Goal: Task Accomplishment & Management: Manage account settings

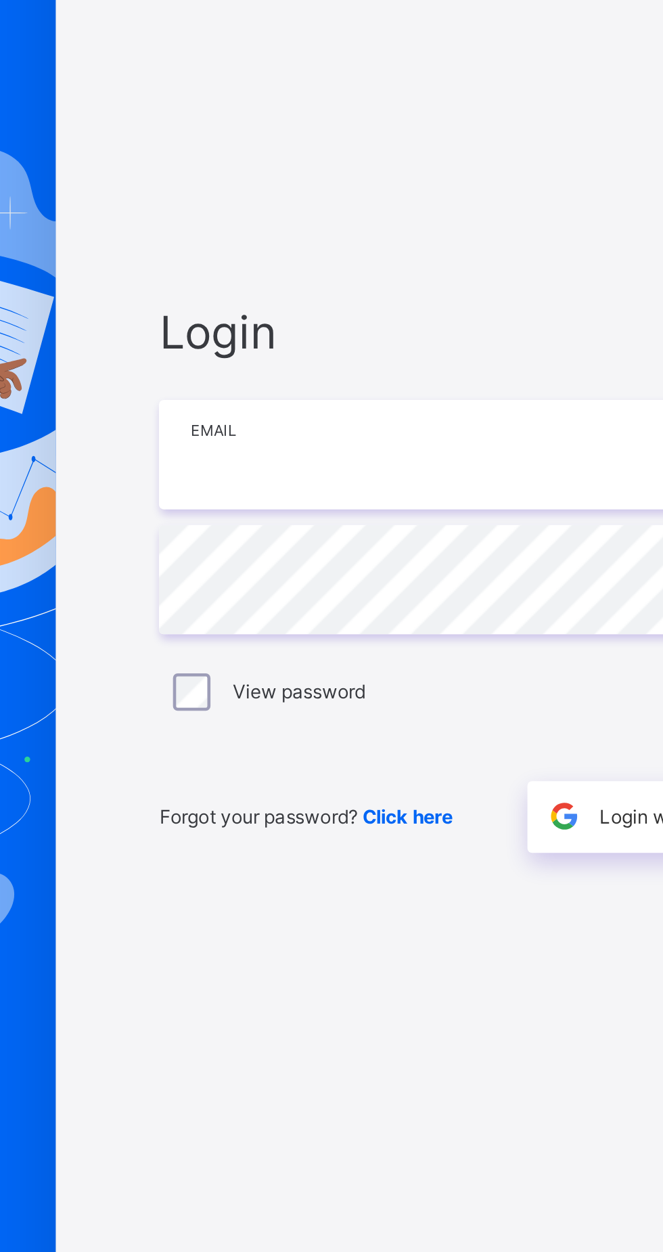
click at [318, 609] on input "email" at bounding box center [442, 585] width 352 height 47
type input "**********"
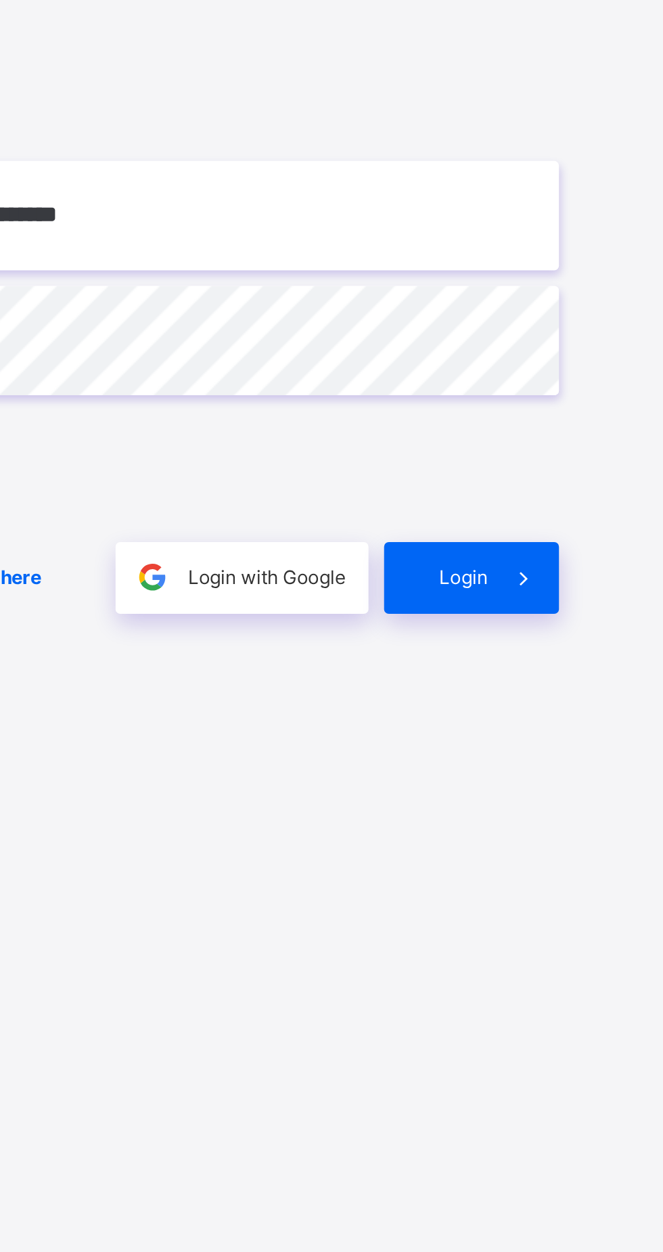
click at [581, 747] on span "Login" at bounding box center [576, 742] width 21 height 10
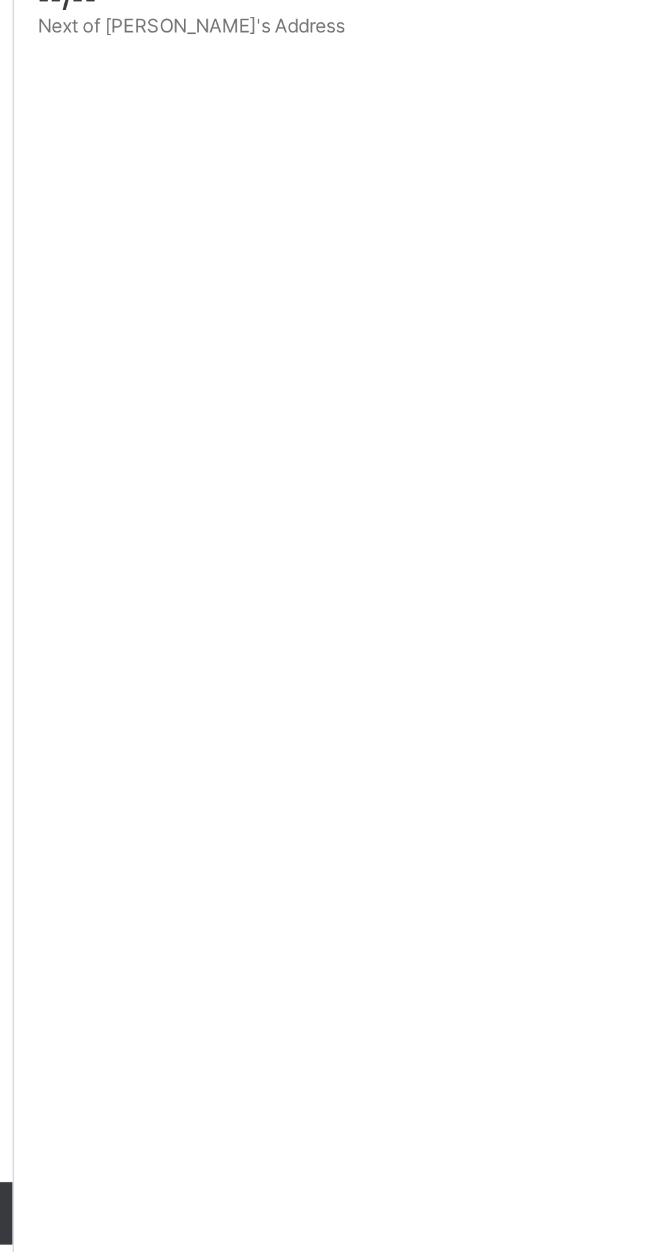
click at [104, 179] on link "Classes" at bounding box center [81, 189] width 162 height 27
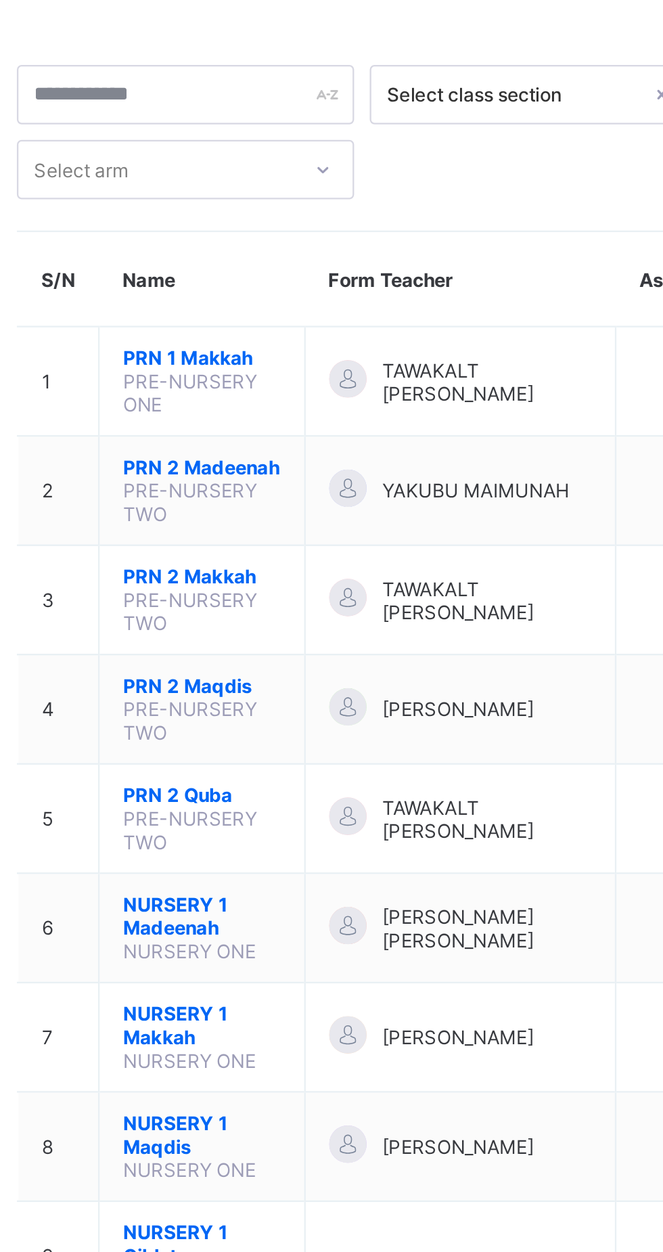
click at [255, 315] on span "PRN 2 Makkah" at bounding box center [267, 310] width 68 height 10
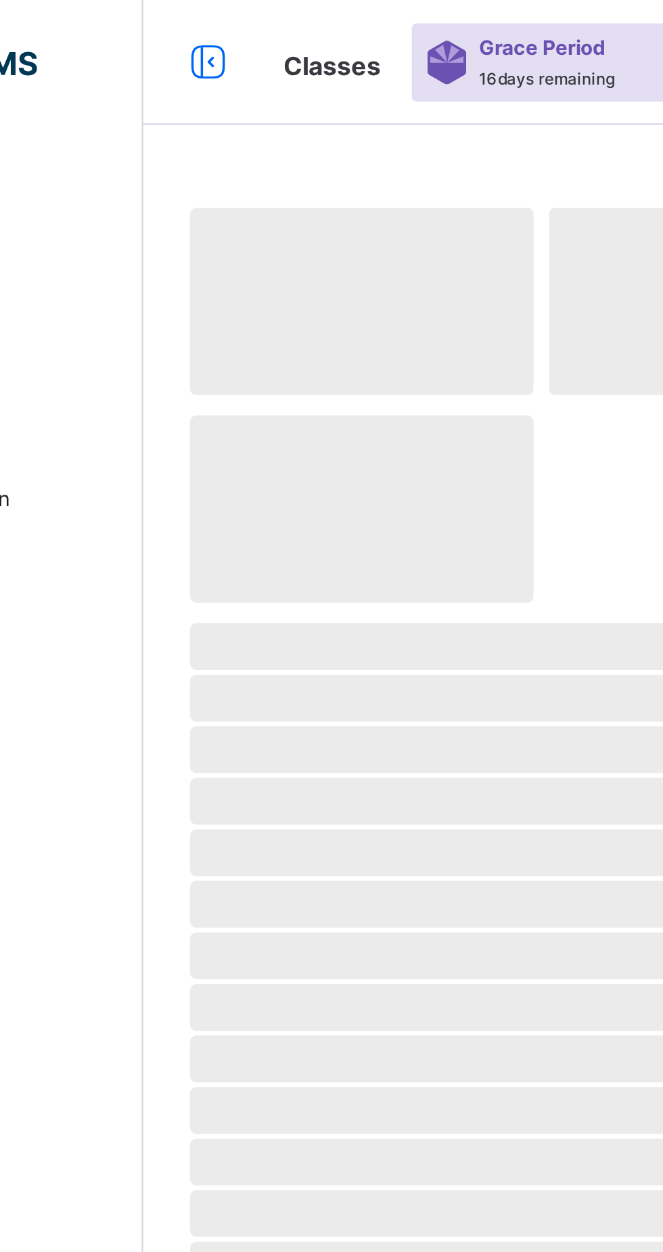
click at [307, 402] on span "‌" at bounding box center [413, 392] width 460 height 20
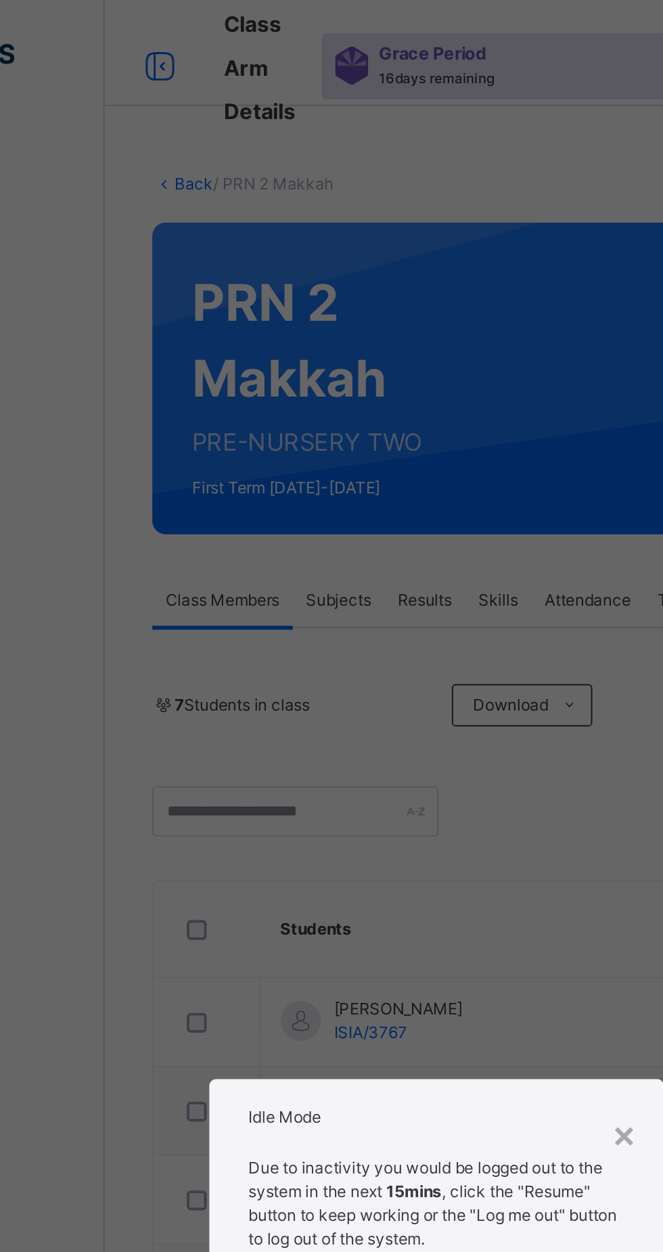
click at [441, 635] on div "× Idle Mode Due to inactivity you would be logged out to the system in the next…" at bounding box center [331, 626] width 663 height 1252
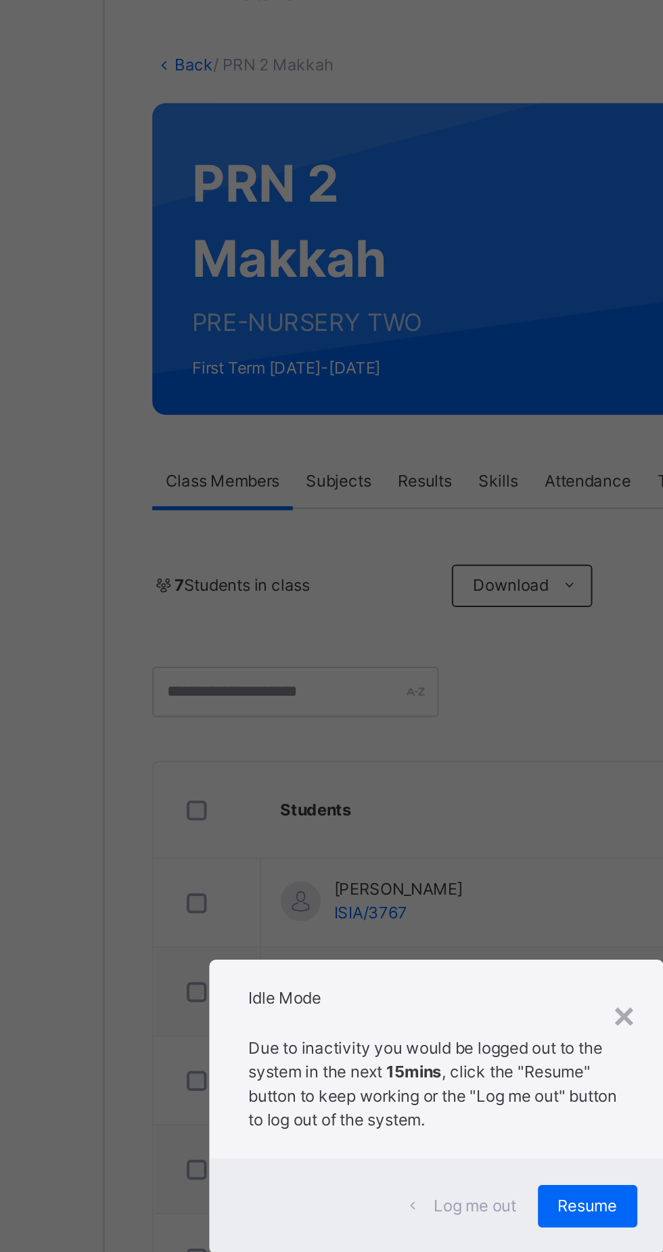
click at [428, 639] on p "Due to inactivity you would be logged out to the system in the next 15mins , cl…" at bounding box center [332, 614] width 192 height 49
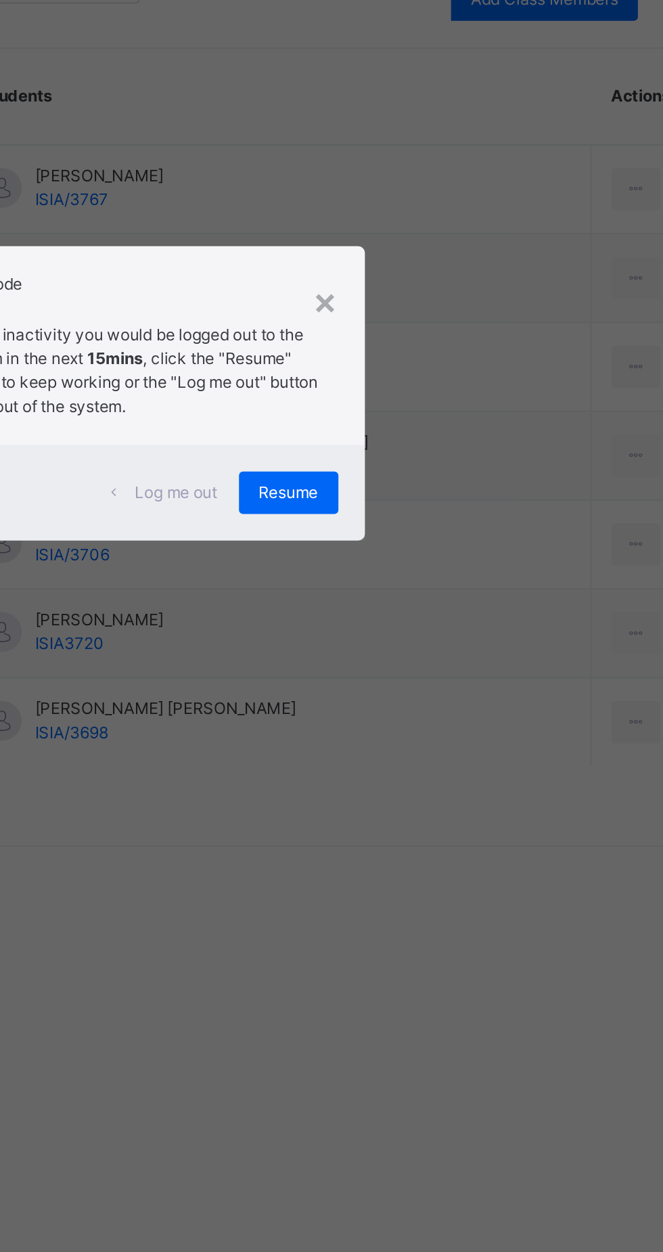
click at [424, 683] on span "Resume" at bounding box center [409, 677] width 30 height 12
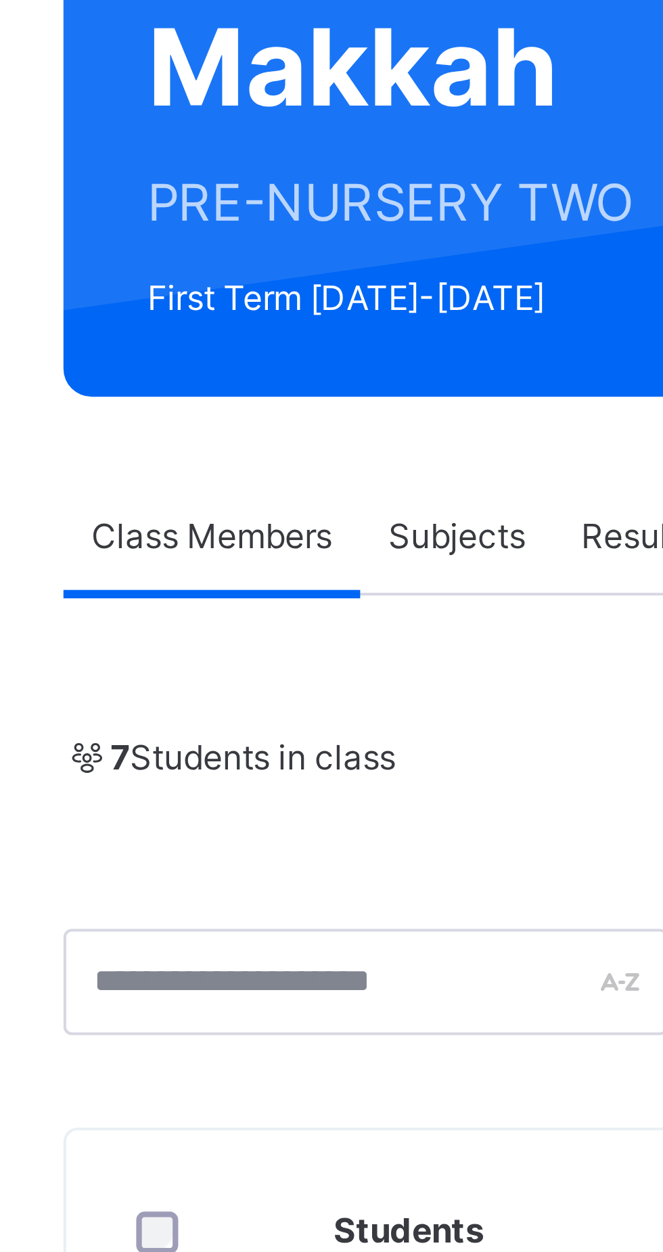
click at [204, 95] on link "Back" at bounding box center [208, 94] width 20 height 10
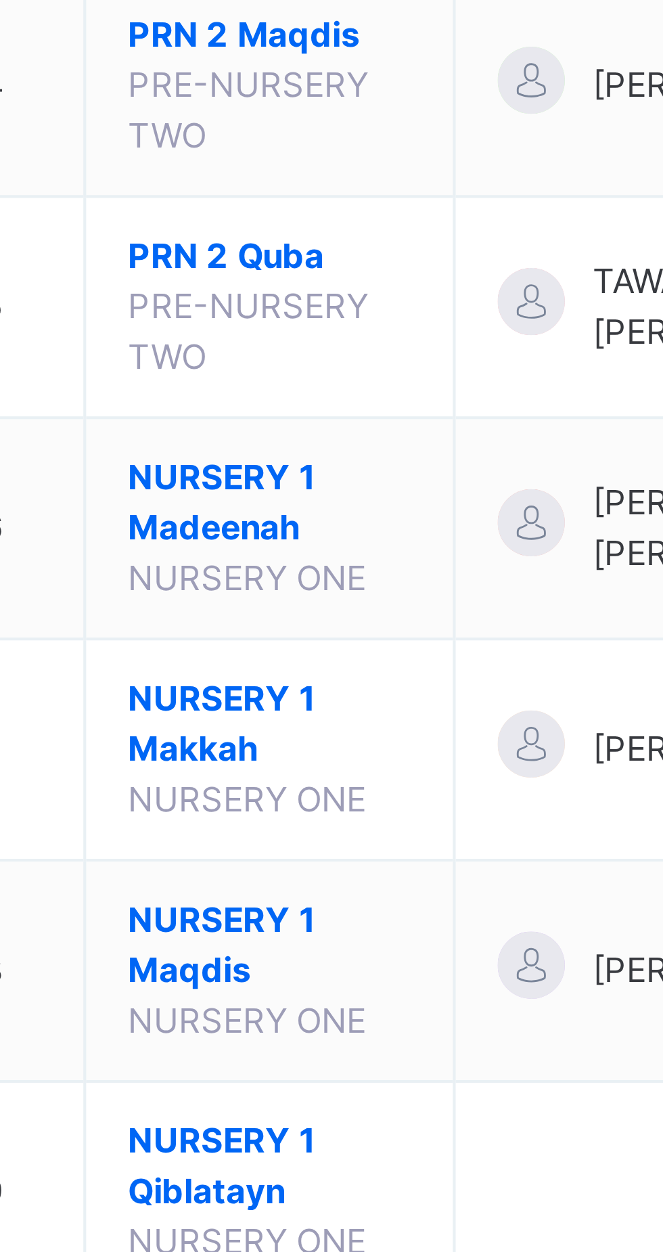
click at [254, 506] on span "NURSERY 1 Madeenah" at bounding box center [267, 493] width 68 height 24
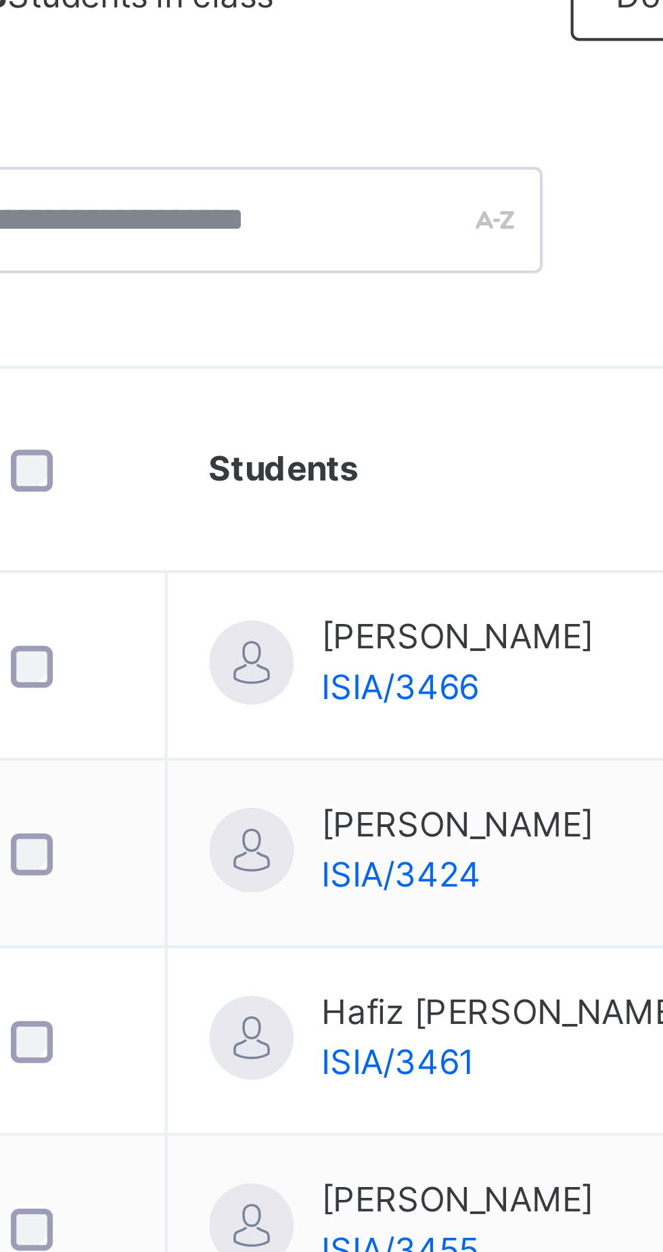
click at [256, 596] on div at bounding box center [262, 605] width 20 height 20
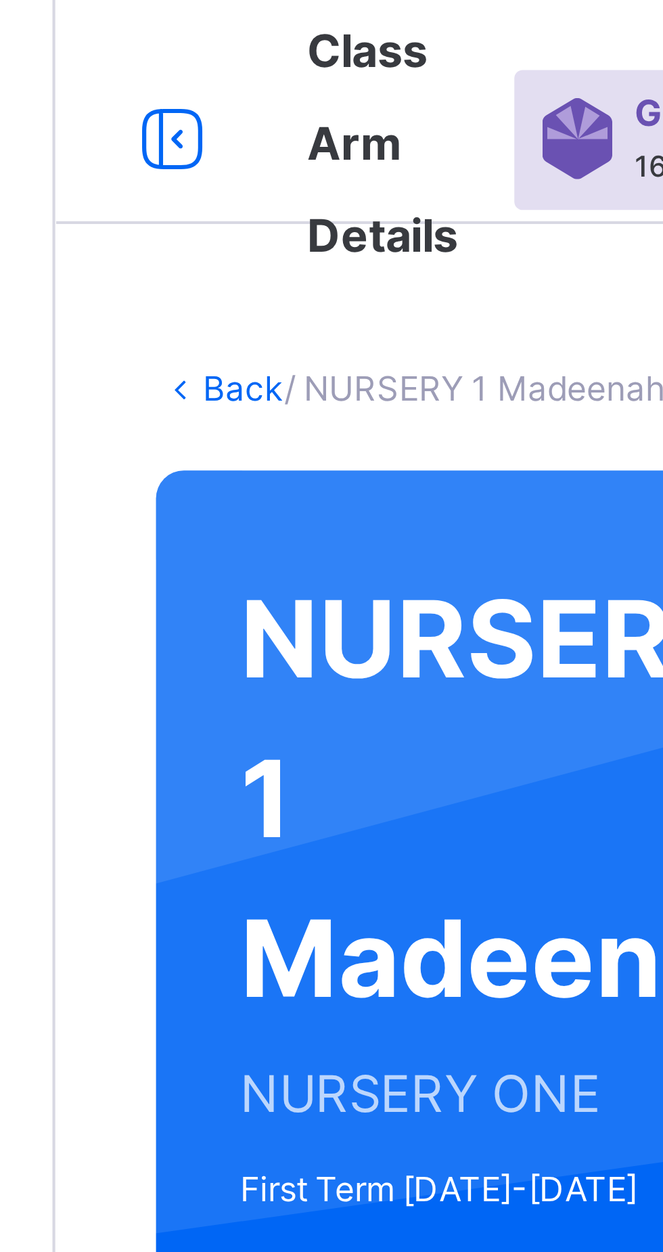
click at [202, 97] on link "Back" at bounding box center [208, 94] width 20 height 10
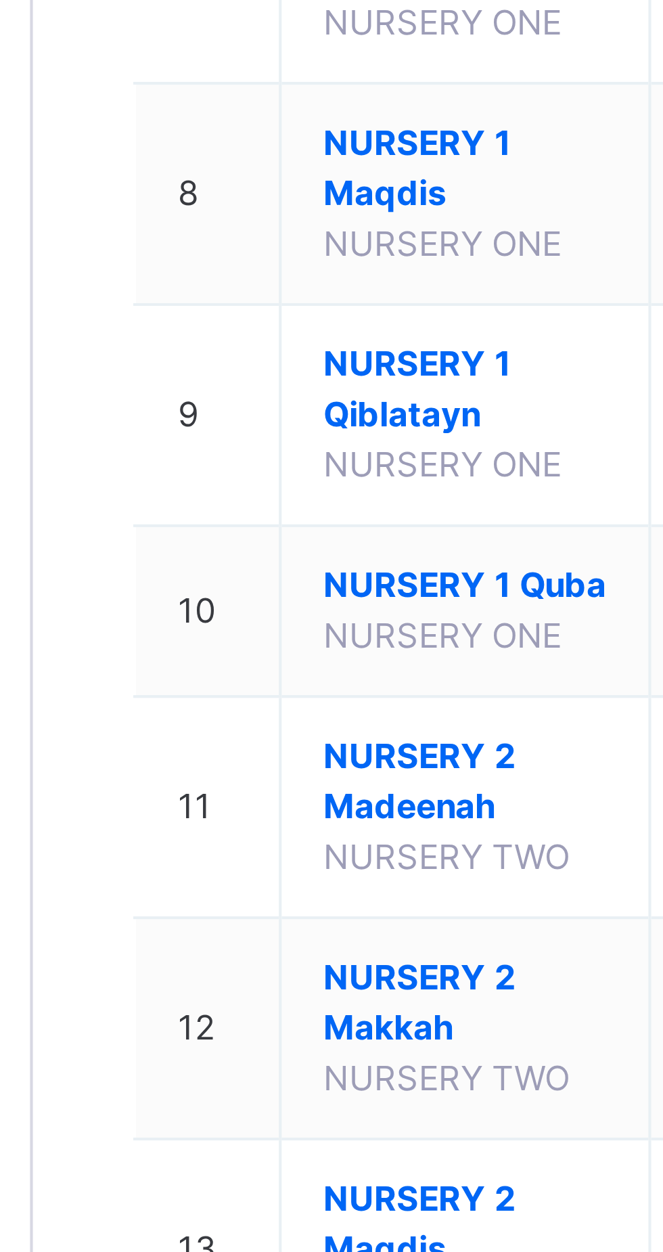
click at [269, 559] on span "NURSERY 1 Makkah" at bounding box center [267, 547] width 68 height 24
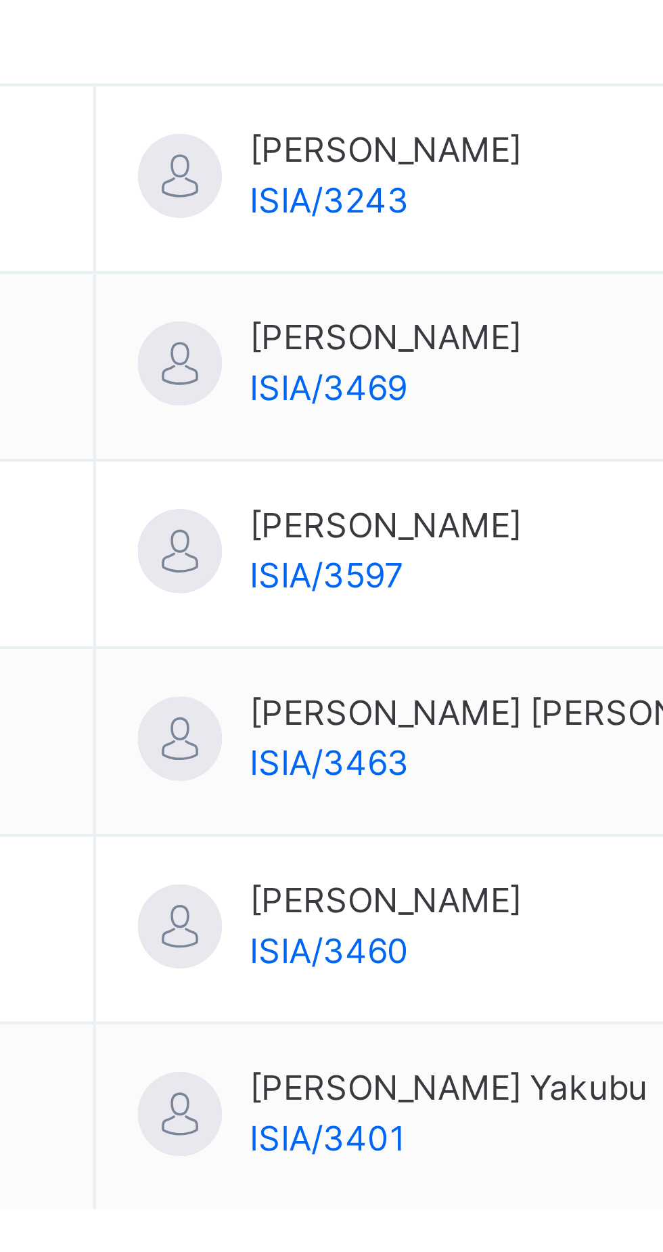
click at [227, 416] on input "text" at bounding box center [260, 414] width 146 height 26
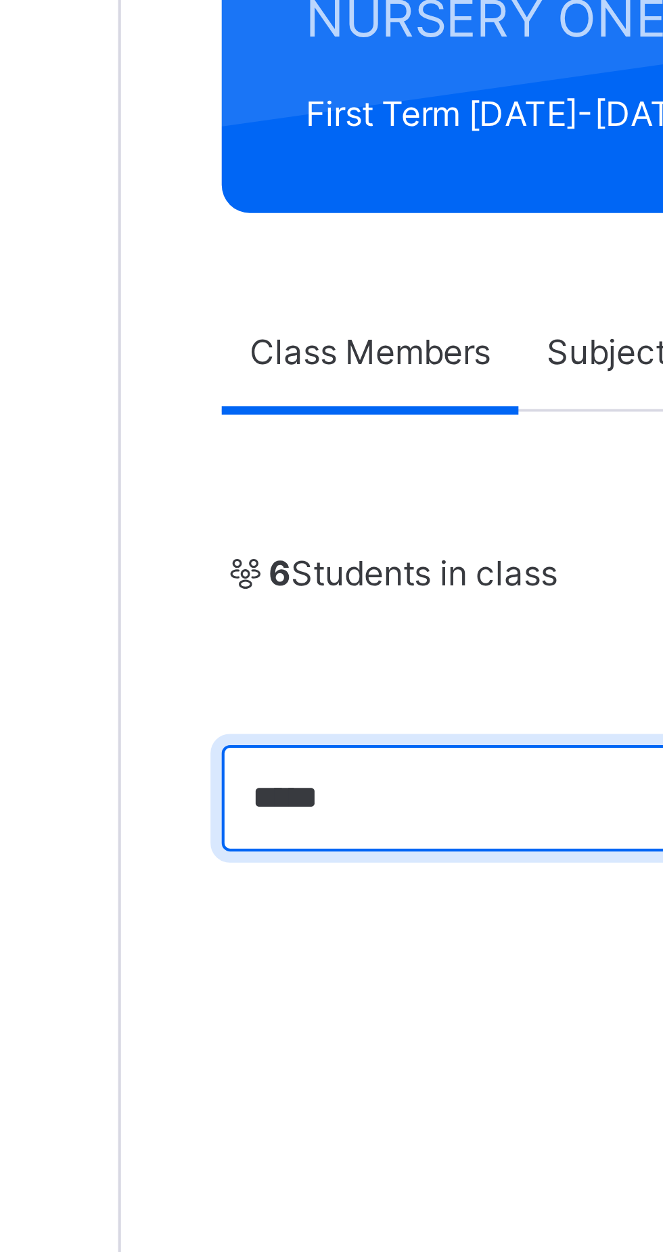
click at [226, 403] on input "*****" at bounding box center [260, 414] width 146 height 26
type input "*"
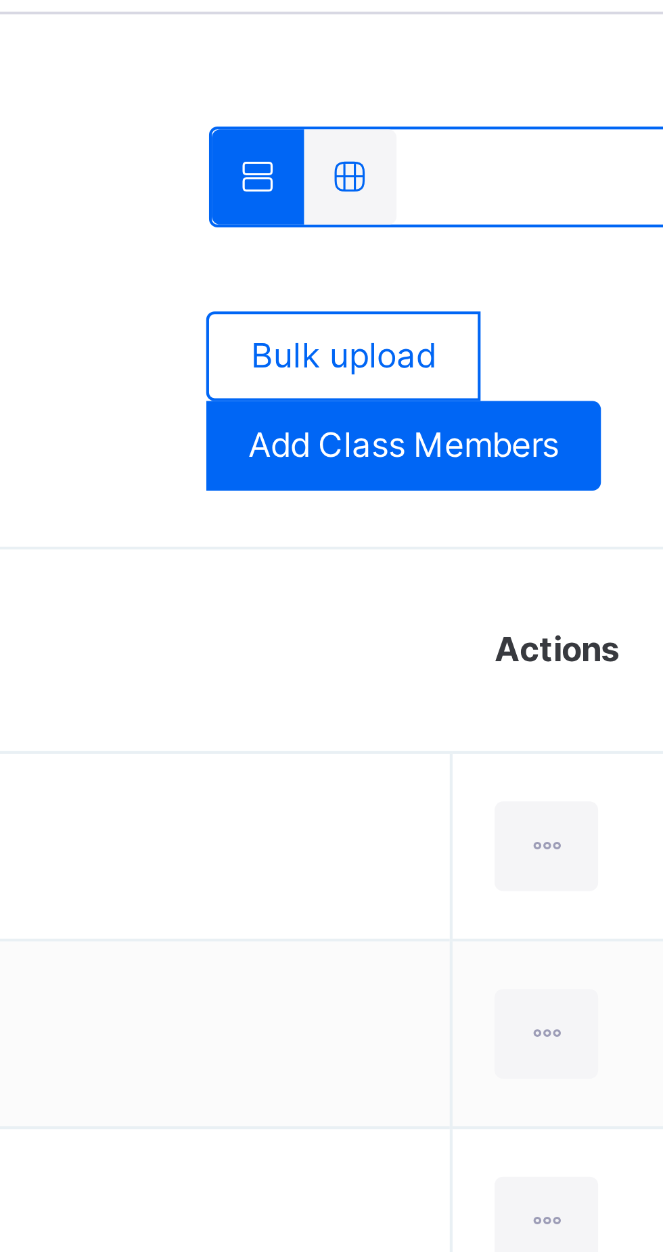
click at [561, 422] on span "Add Class Members" at bounding box center [539, 425] width 75 height 12
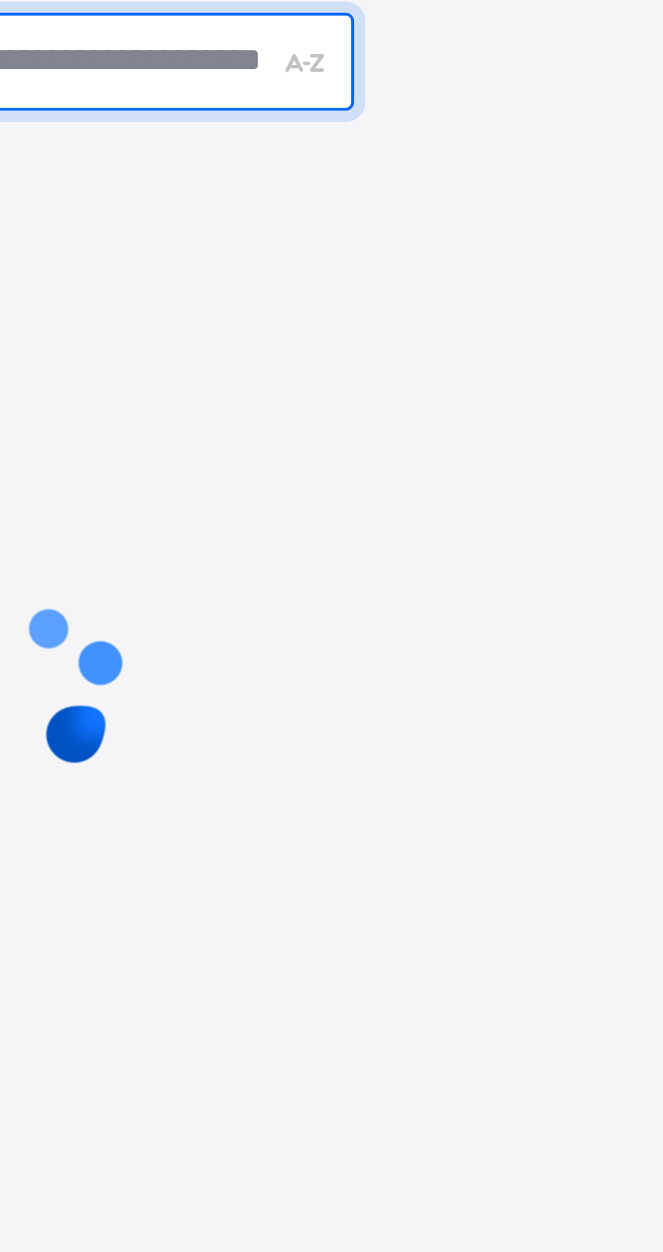
click at [405, 530] on input "text" at bounding box center [331, 518] width 147 height 24
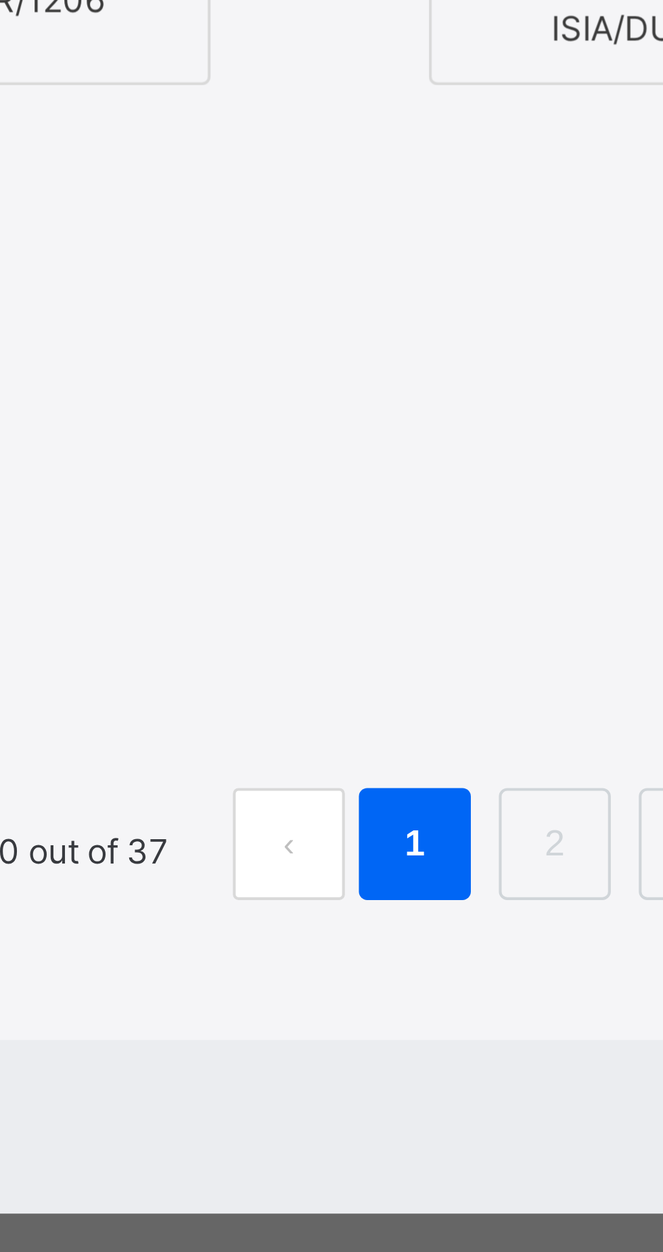
type input "*****"
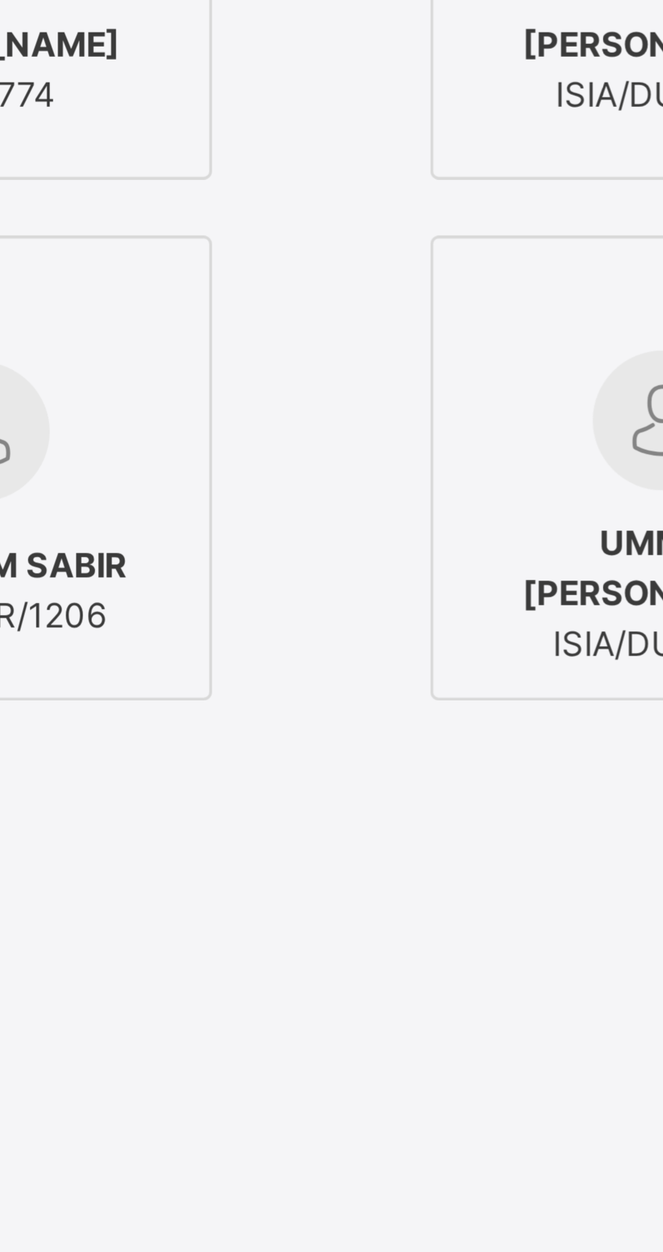
click at [329, 573] on img at bounding box center [312, 556] width 34 height 34
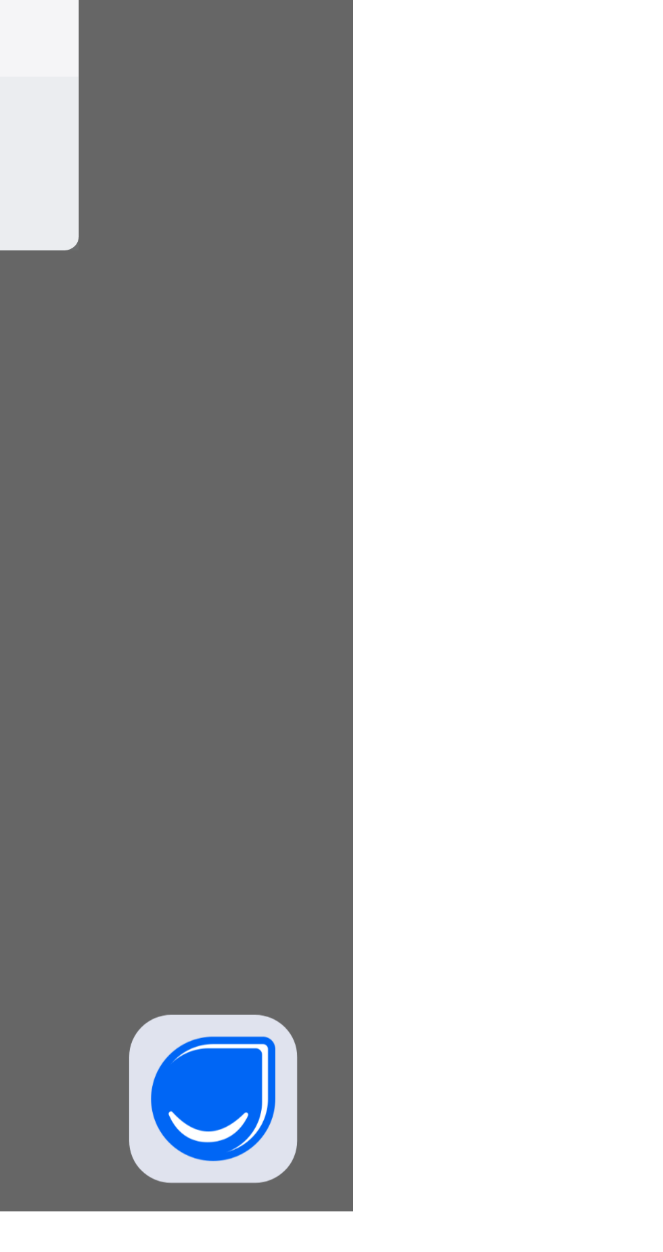
click at [566, 1005] on span "Save" at bounding box center [557, 999] width 20 height 12
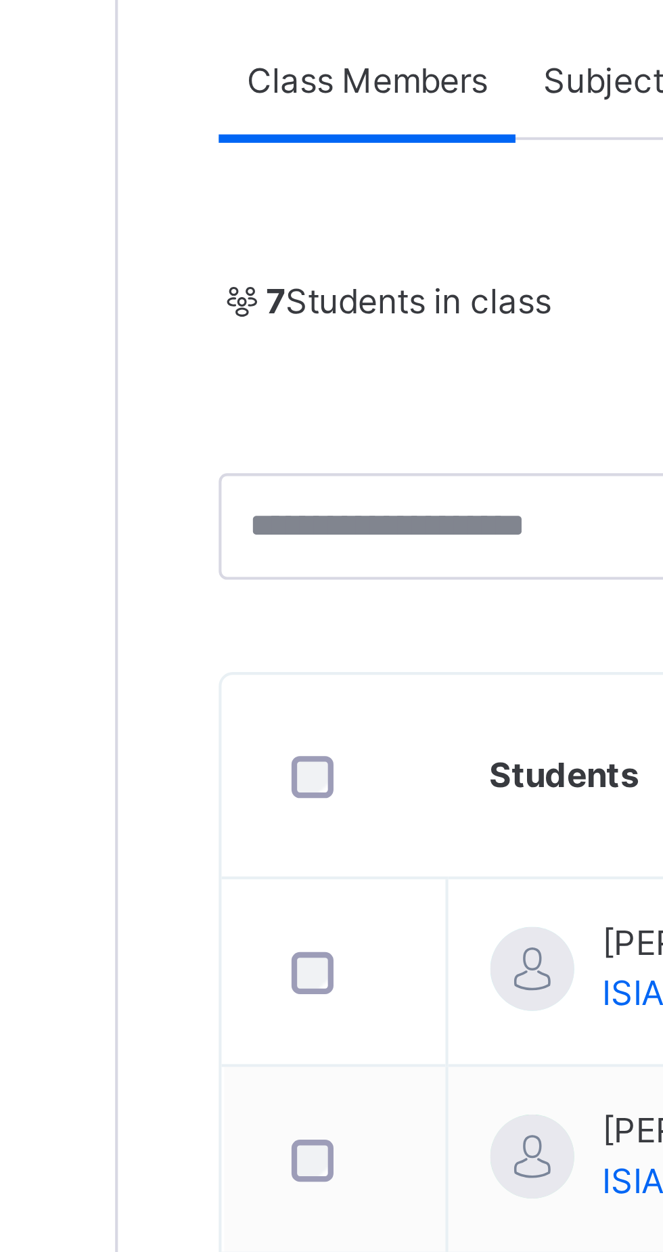
click at [523, 425] on span "Add Class Members" at bounding box center [539, 425] width 75 height 12
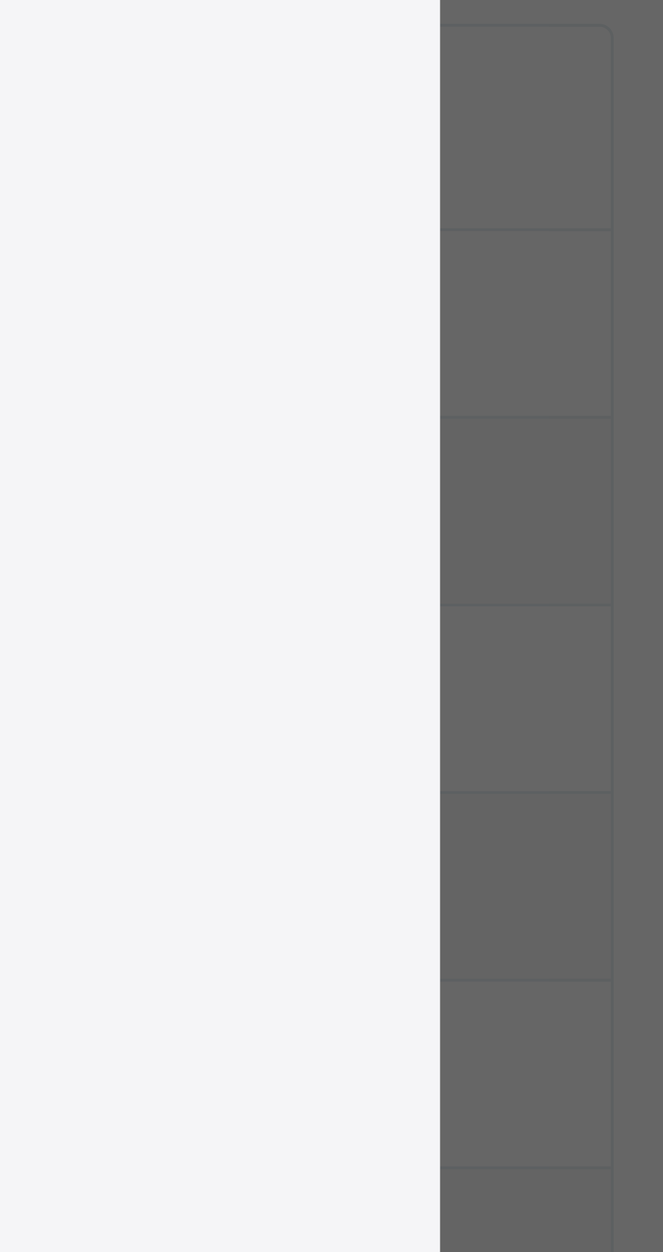
click at [382, 530] on div "Students Without Class" at bounding box center [331, 635] width 531 height 364
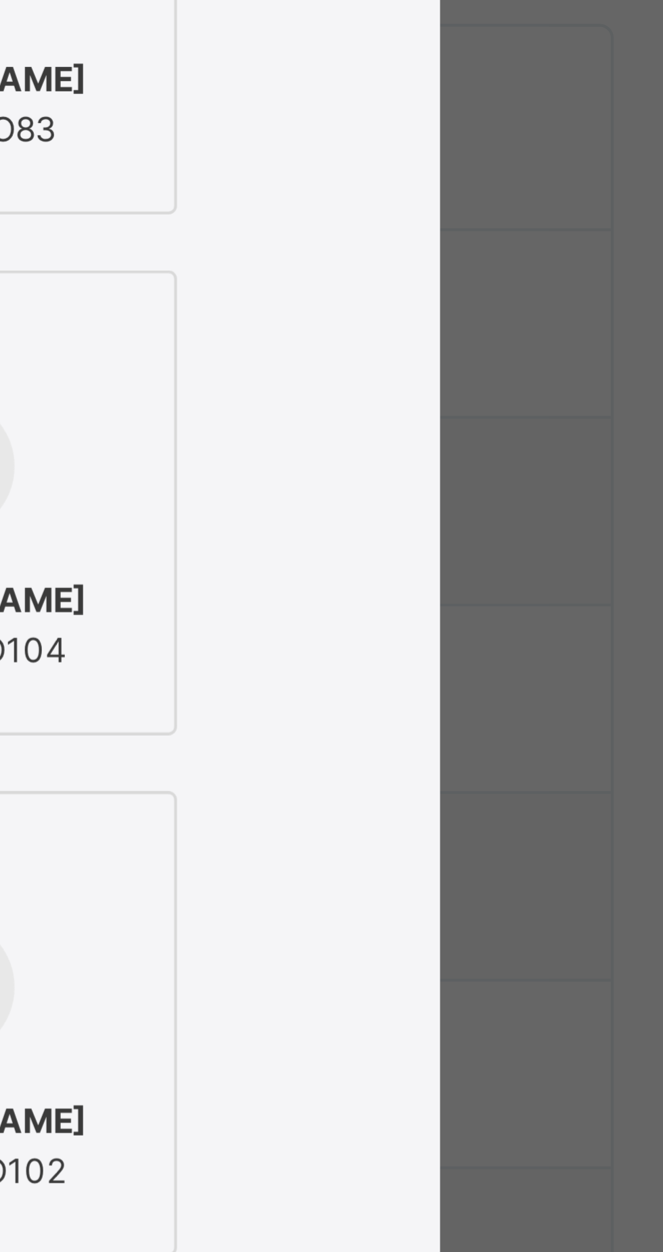
click at [361, 445] on div at bounding box center [311, 428] width 97 height 34
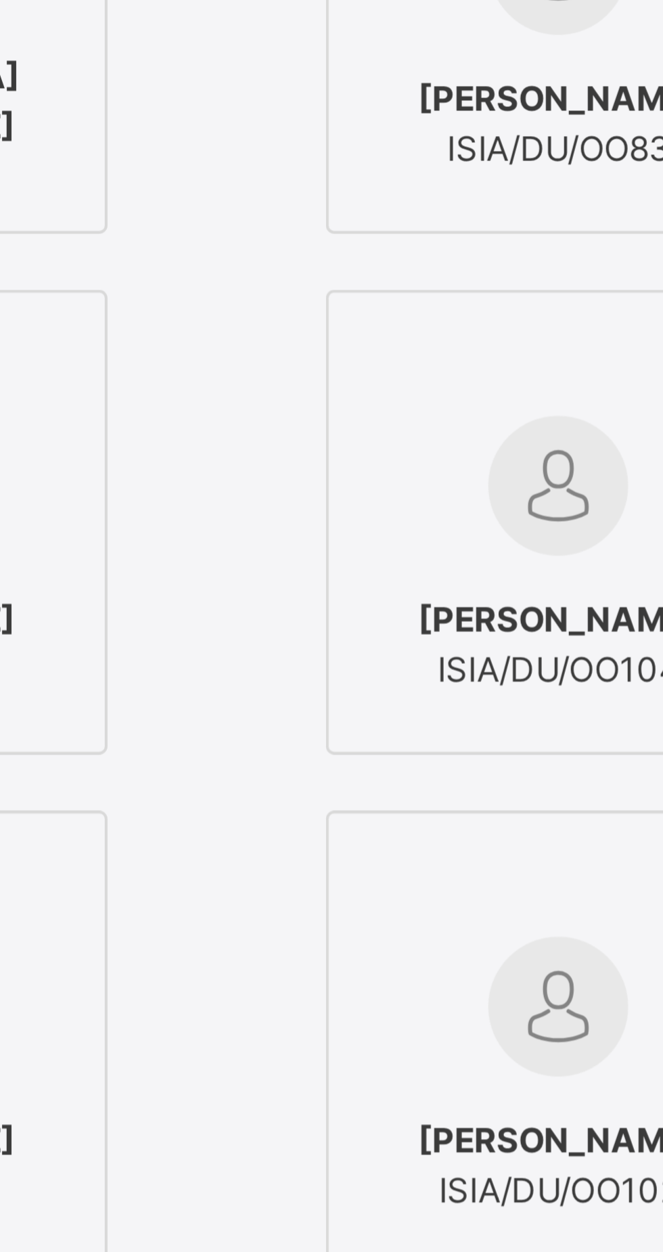
click at [361, 445] on div at bounding box center [311, 428] width 97 height 34
click at [370, 369] on input "text" at bounding box center [331, 358] width 147 height 24
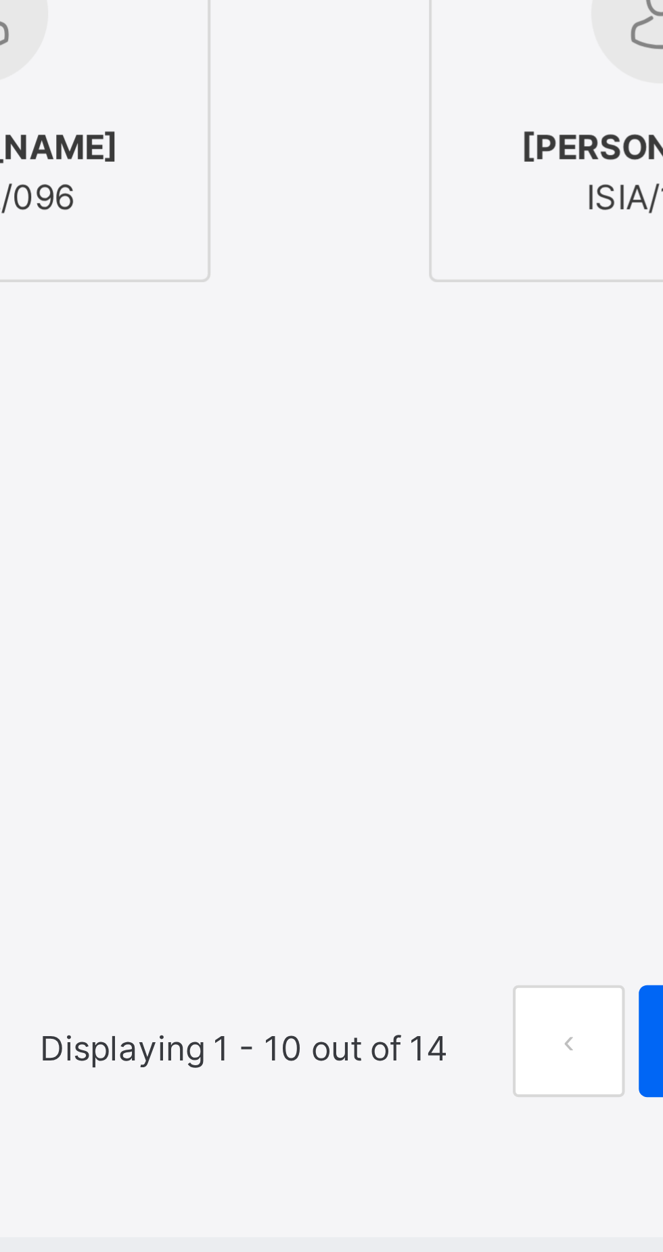
type input "*****"
click at [346, 595] on span "[PERSON_NAME]" at bounding box center [311, 589] width 68 height 12
click at [566, 1005] on span "Save" at bounding box center [557, 999] width 20 height 12
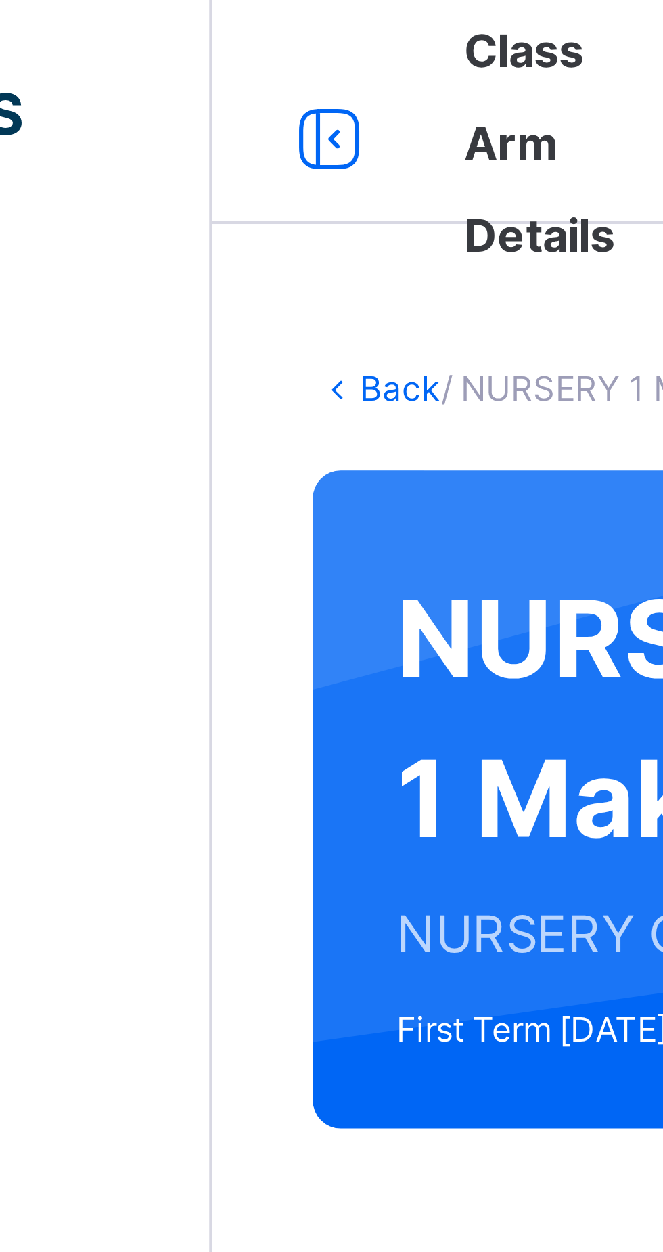
click at [198, 95] on link "Back" at bounding box center [208, 94] width 20 height 10
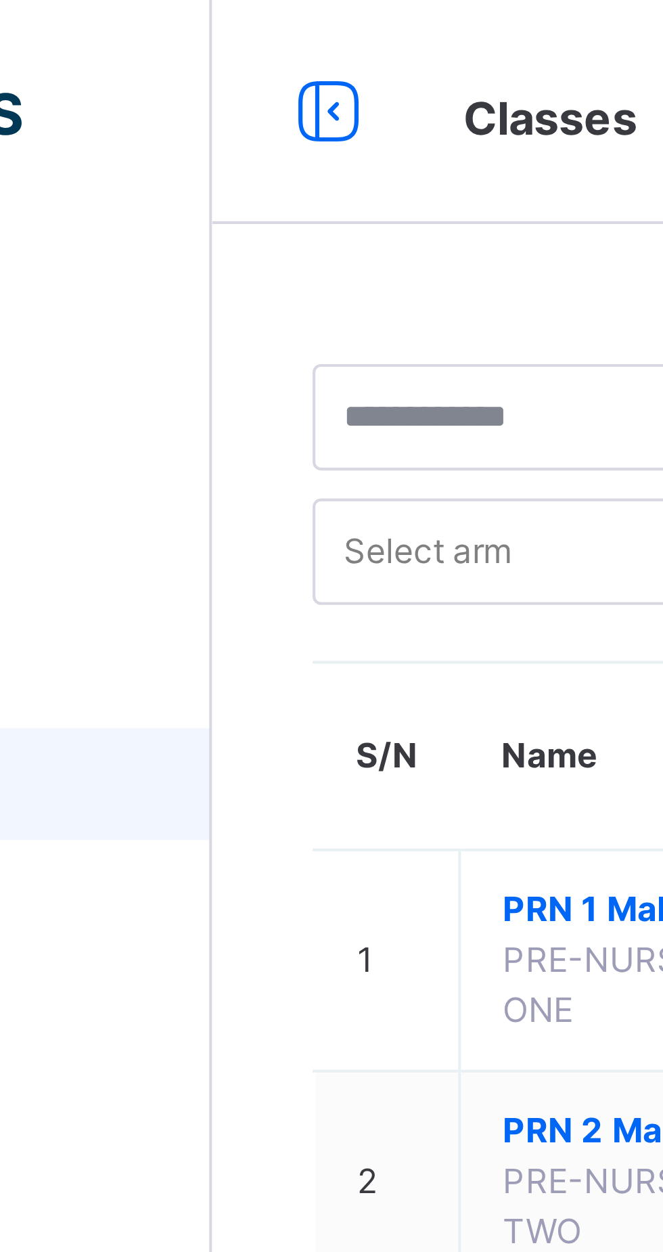
click at [120, 3] on div at bounding box center [80, 27] width 162 height 54
click at [246, 612] on span "NURSERY 1 Maqdis" at bounding box center [267, 600] width 68 height 24
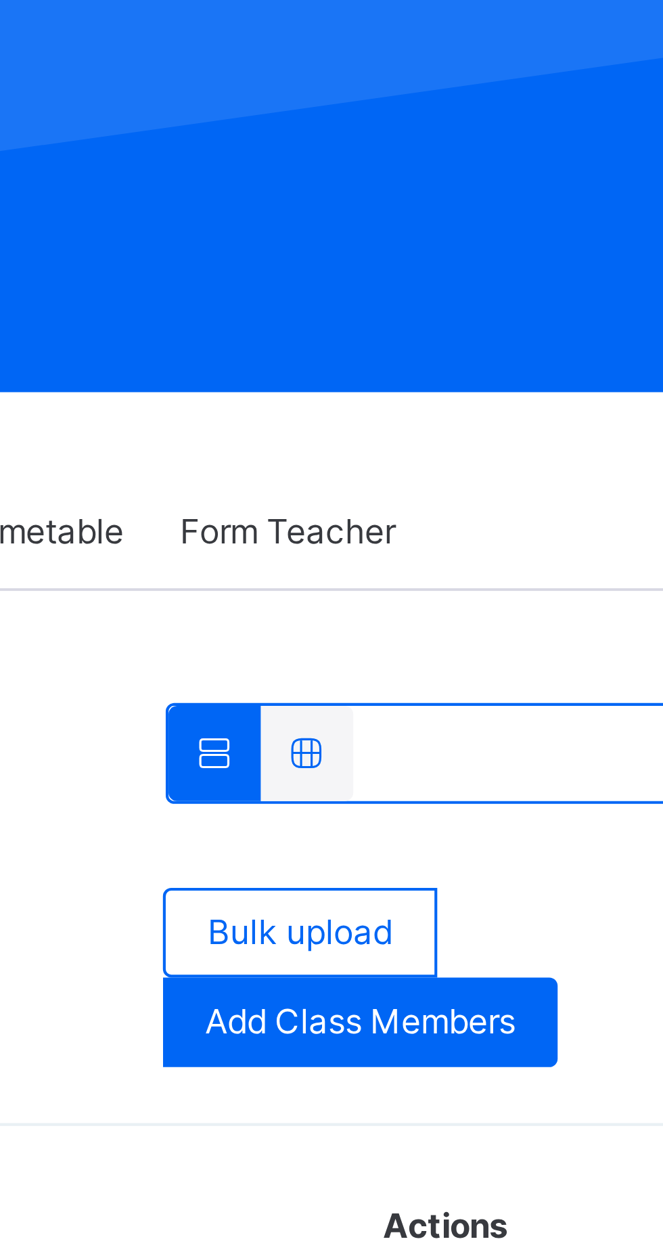
click at [516, 424] on span "Add Class Members" at bounding box center [539, 425] width 75 height 12
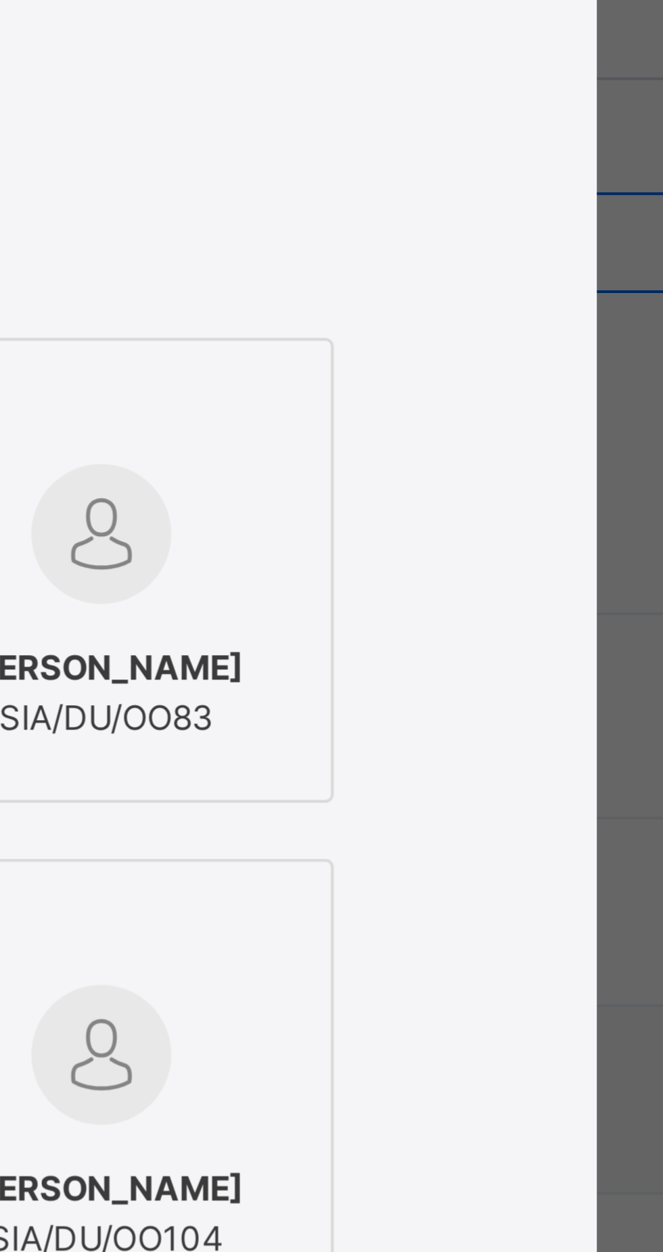
click at [380, 532] on div "Students Without Class [PERSON_NAME] [PERSON_NAME]/2988 [MEDICAL_DATA][PERSON_N…" at bounding box center [331, 635] width 531 height 685
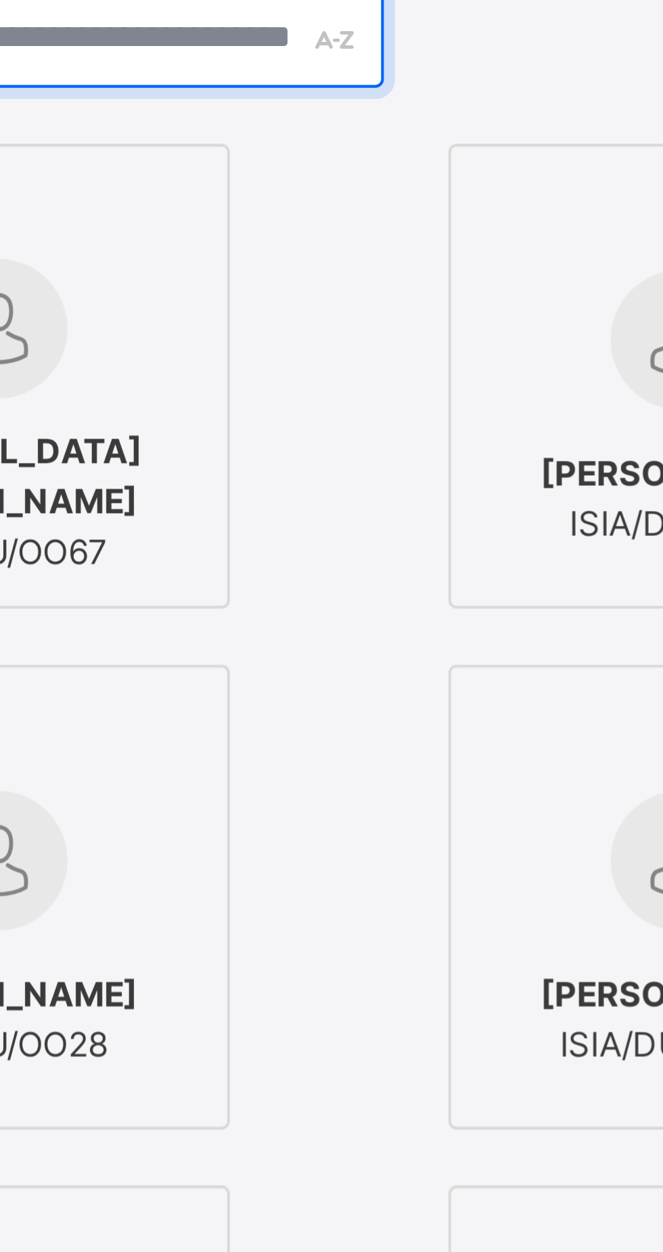
click at [374, 369] on input "text" at bounding box center [331, 358] width 147 height 24
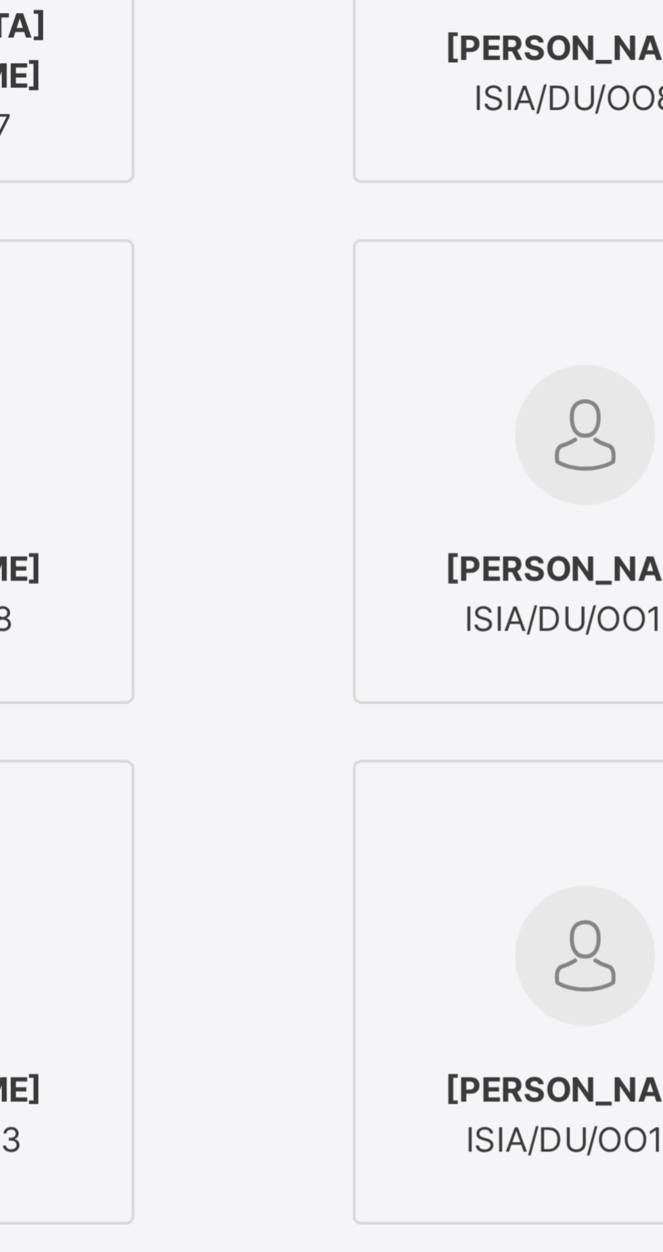
type input "*"
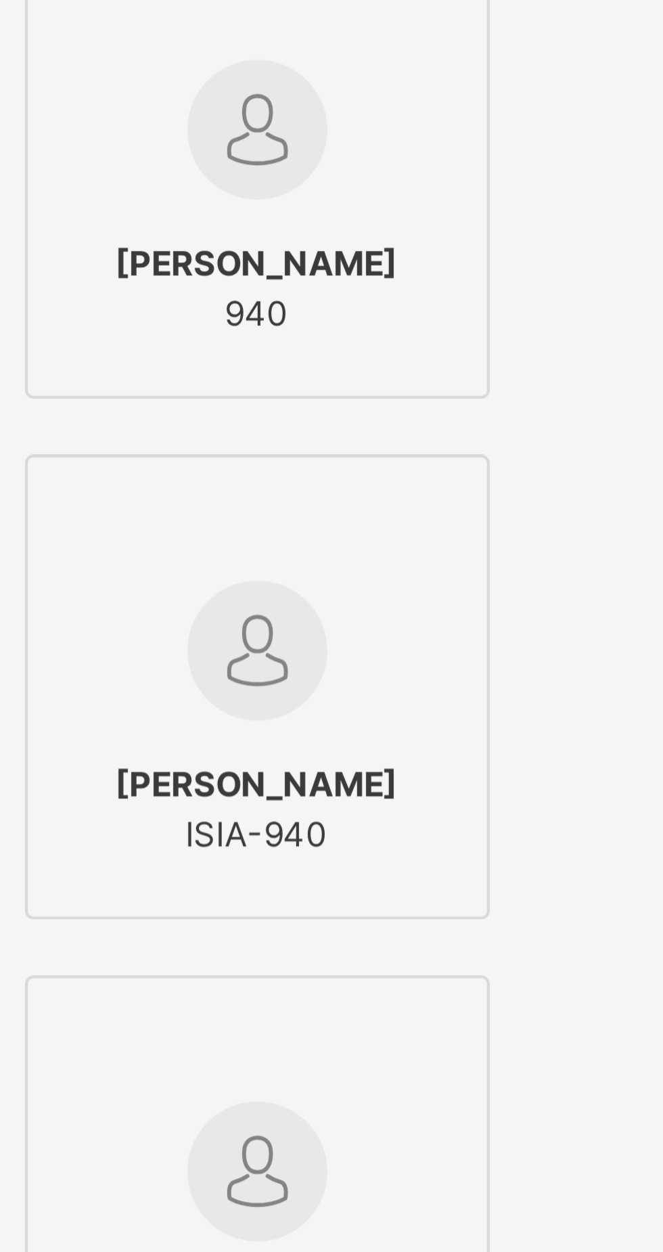
click at [377, 432] on input "*" at bounding box center [331, 421] width 147 height 24
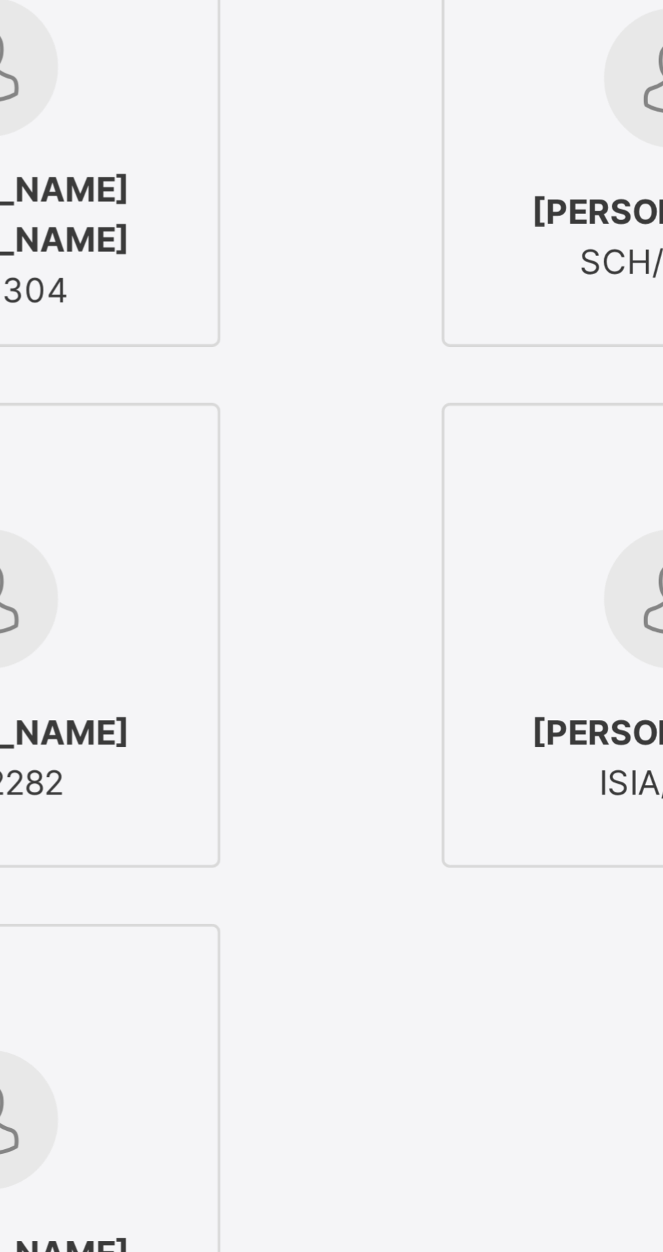
type input "*****"
click at [171, 469] on span "SABI'U SANI" at bounding box center [146, 463] width 49 height 12
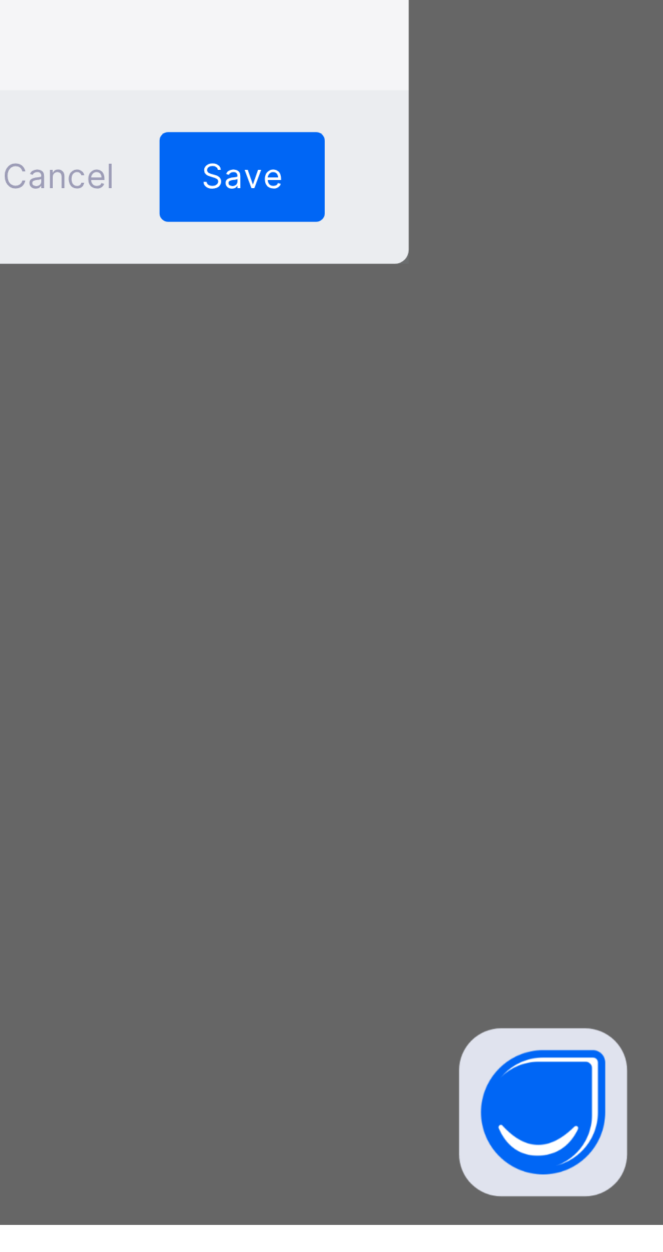
click at [563, 944] on button "next page" at bounding box center [549, 930] width 27 height 27
click at [648, 1168] on div "× Add Student Students Without Class ***** SABI'U [PERSON_NAME]/3769 [PERSON_NA…" at bounding box center [331, 626] width 663 height 1252
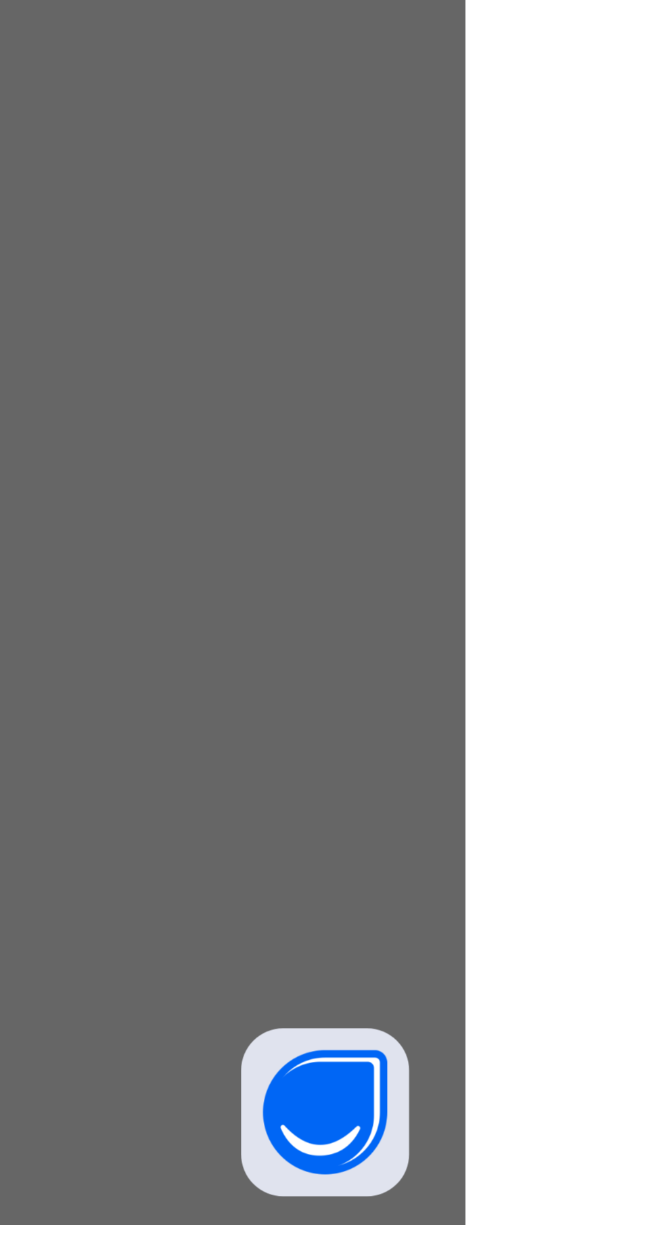
click at [566, 845] on span "Save" at bounding box center [557, 838] width 20 height 12
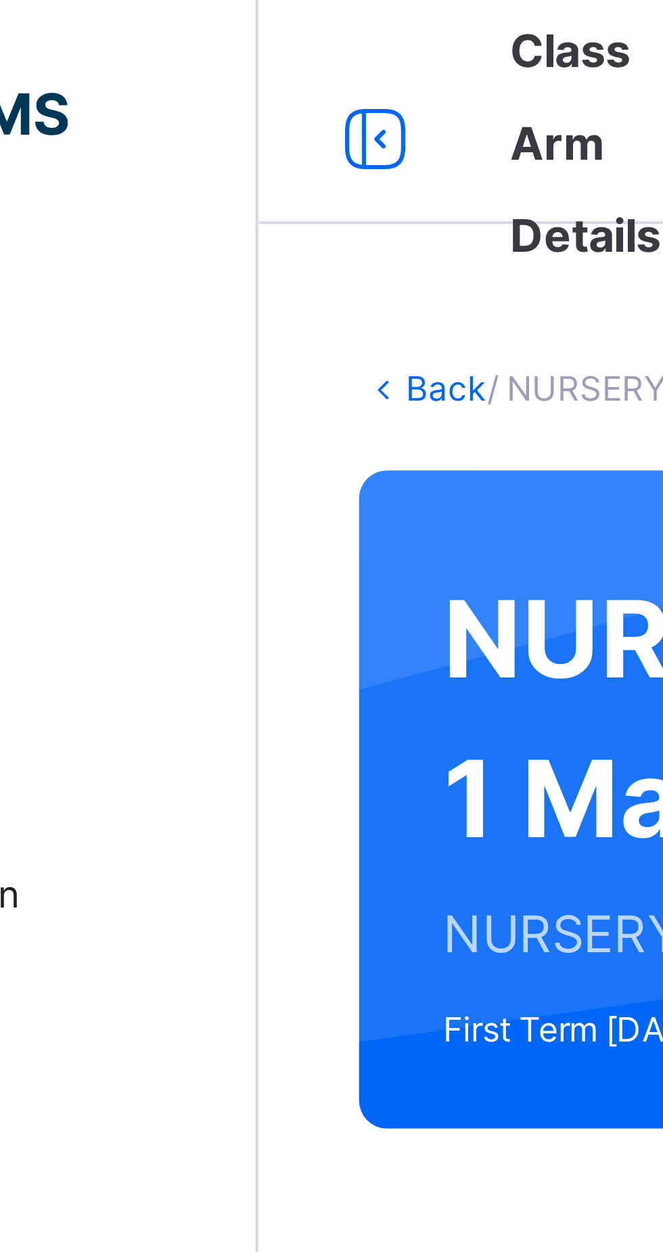
click at [203, 97] on link "Back" at bounding box center [208, 94] width 20 height 10
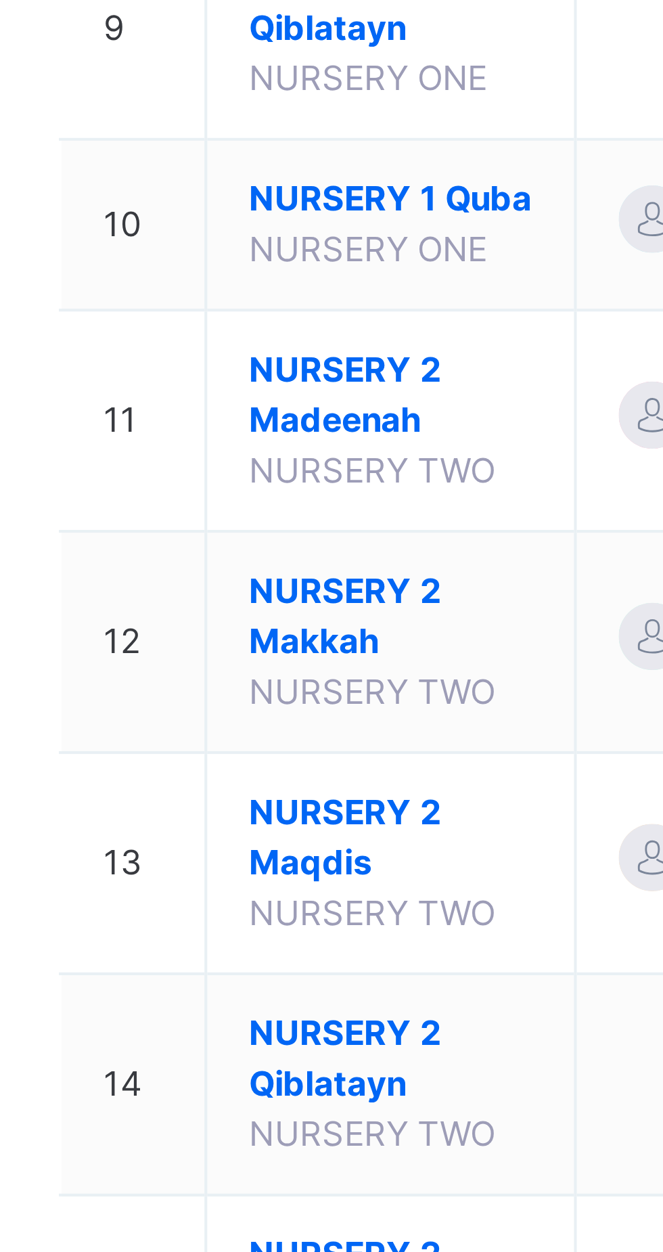
click at [251, 707] on span "NURSERY 1 Quba" at bounding box center [267, 701] width 68 height 12
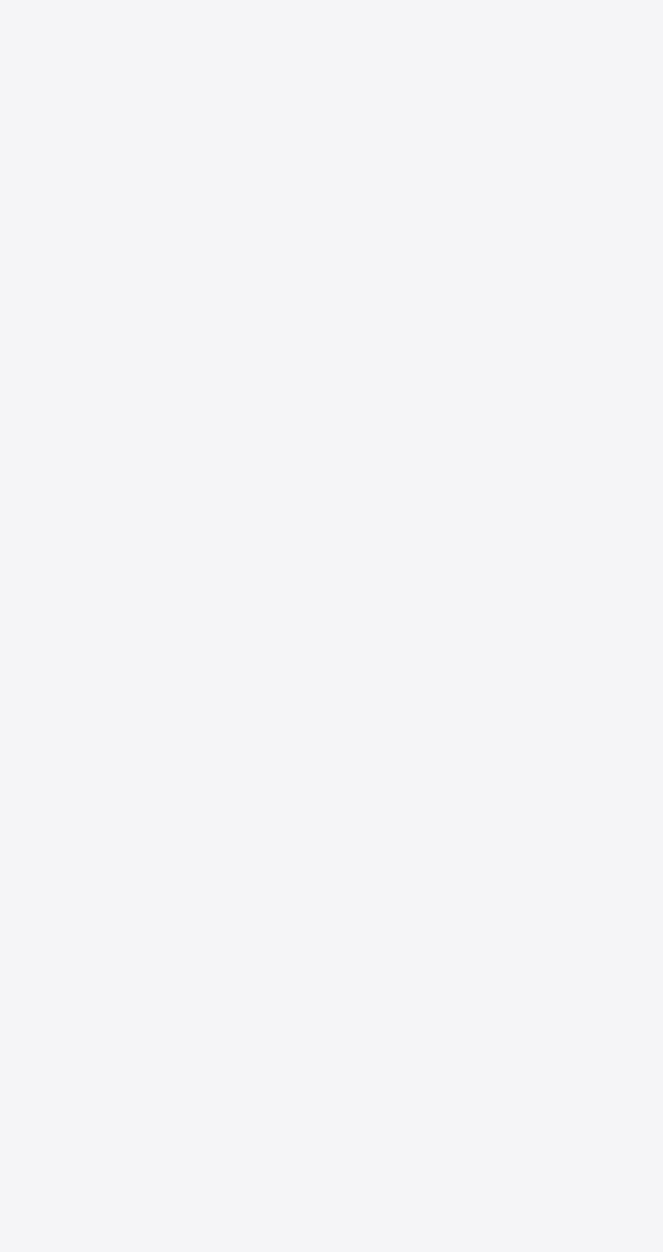
click at [478, 849] on div "New Update Available Hello there, You can install SAFSIMS on your device for ea…" at bounding box center [331, 626] width 663 height 1252
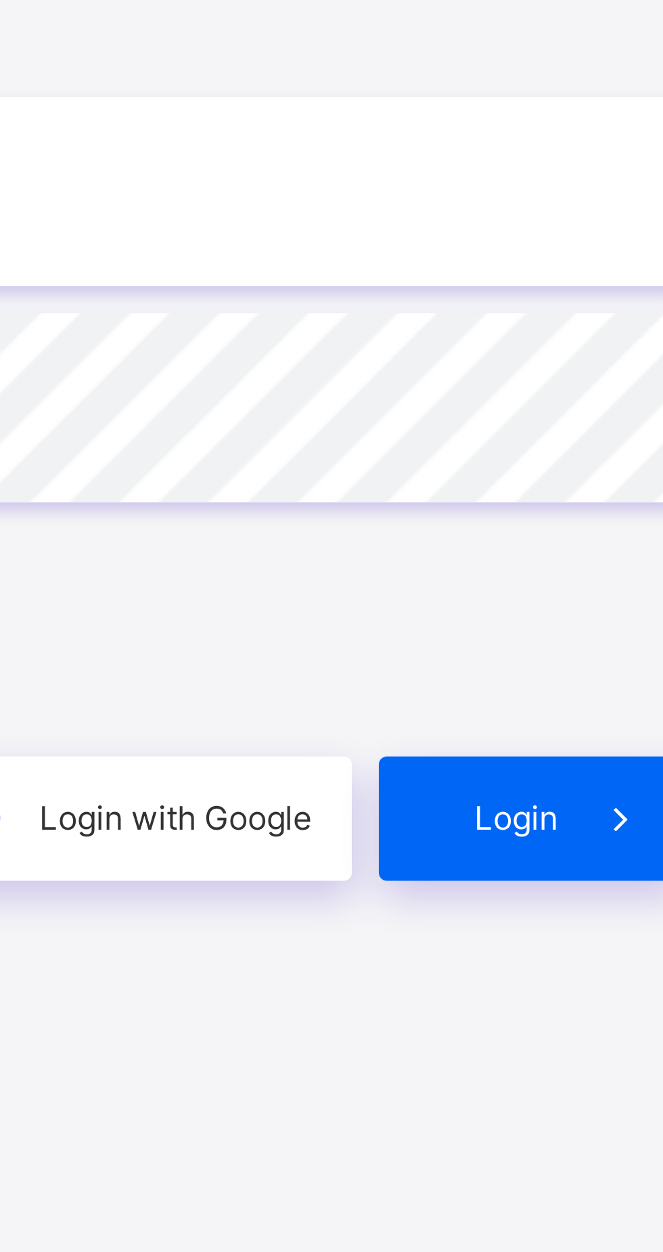
click at [582, 747] on span "Login" at bounding box center [576, 742] width 21 height 10
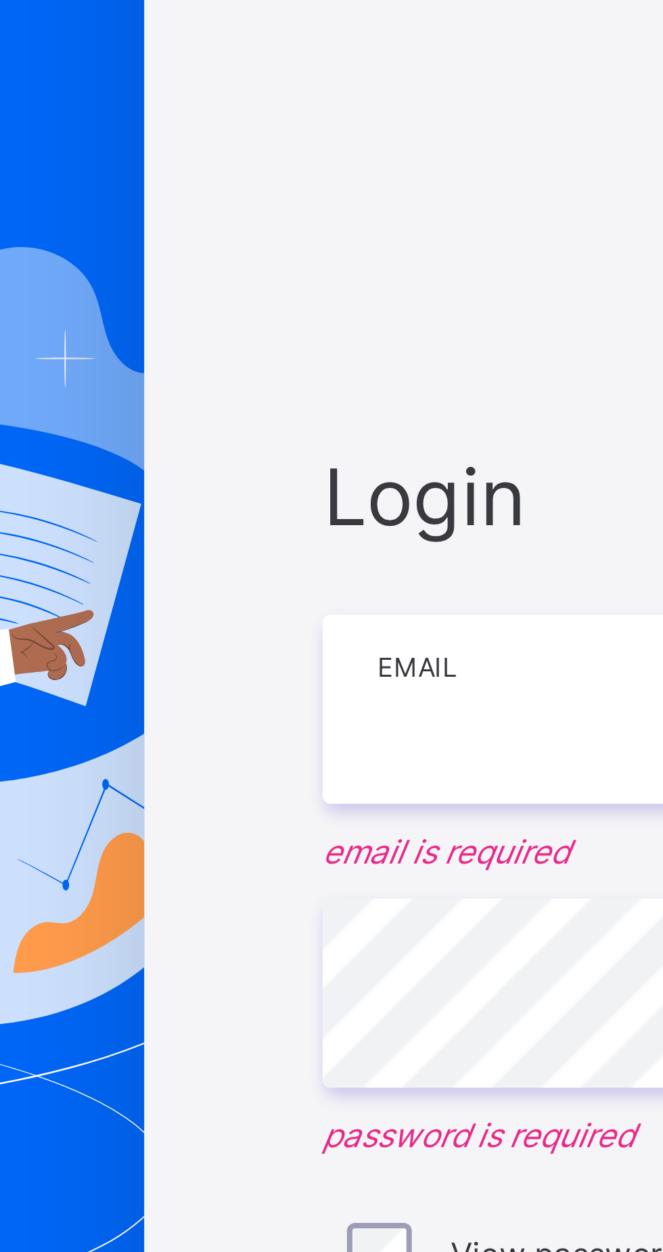
click at [298, 592] on input "email" at bounding box center [442, 568] width 352 height 47
type input "**********"
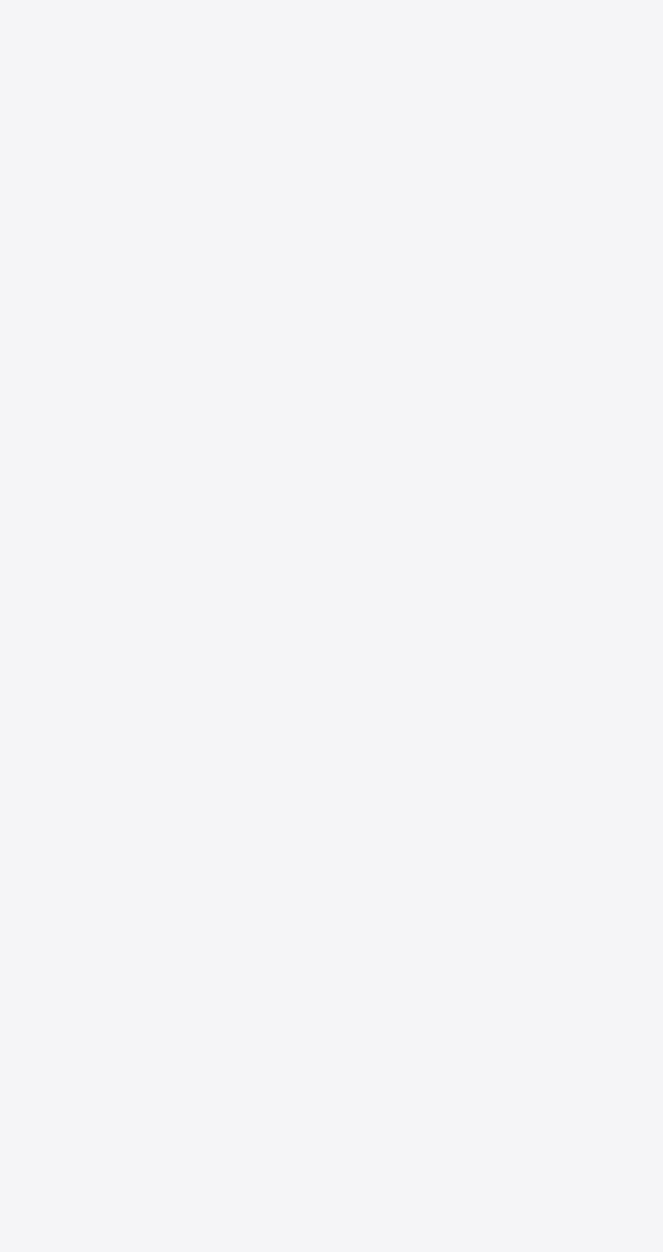
click at [272, 32] on div "New Update Available Hello there, You can install SAFSIMS on your device for ea…" at bounding box center [331, 626] width 663 height 1252
